Goal: Task Accomplishment & Management: Manage account settings

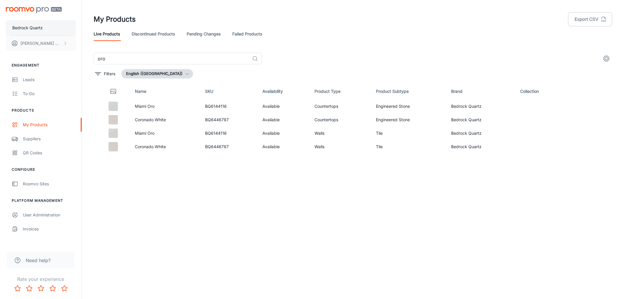
click at [31, 27] on p "Bedrock Quartz" at bounding box center [27, 28] width 30 height 6
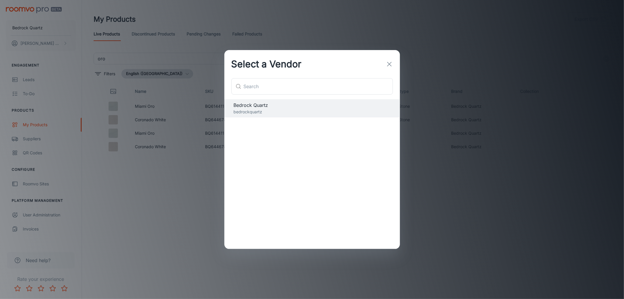
click at [390, 62] on icon "button" at bounding box center [389, 64] width 7 height 7
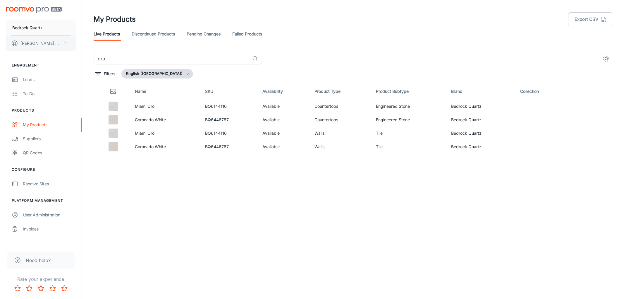
click at [63, 44] on icon "scrollable content" at bounding box center [65, 43] width 5 height 5
click at [82, 53] on li "Log out" at bounding box center [91, 53] width 31 height 10
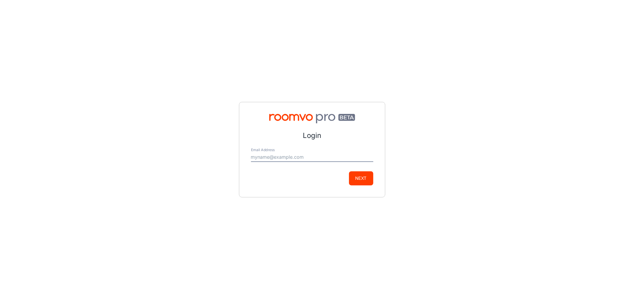
click at [257, 157] on input "Email Address" at bounding box center [312, 156] width 122 height 9
type input "[PERSON_NAME][EMAIL_ADDRESS][PERSON_NAME][DOMAIN_NAME]"
click at [364, 178] on button "Next" at bounding box center [361, 178] width 24 height 14
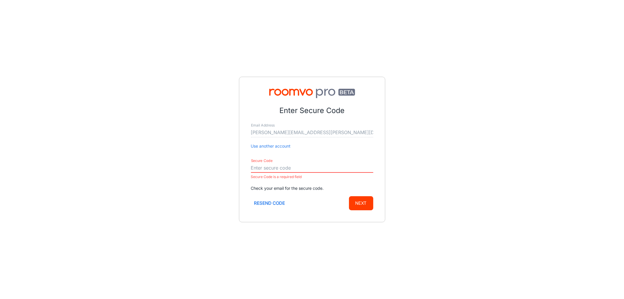
paste input "006003"
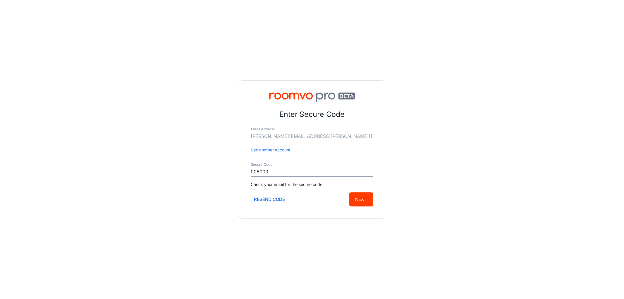
type input "006003"
click at [360, 198] on button "Next" at bounding box center [361, 199] width 24 height 14
